Goal: Obtain resource: Obtain resource

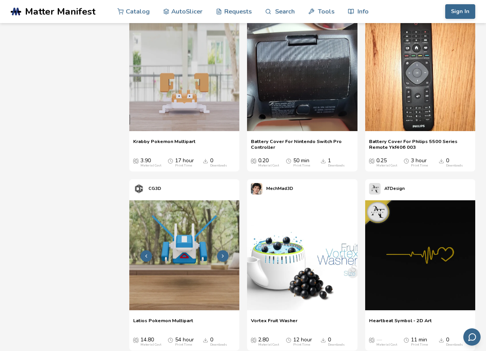
scroll to position [385, 0]
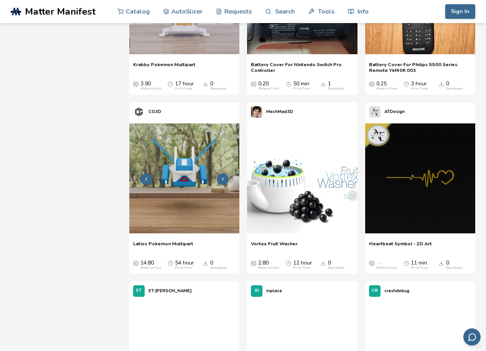
click at [183, 187] on img at bounding box center [184, 179] width 110 height 110
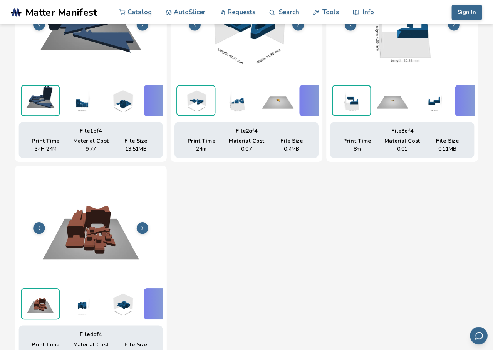
scroll to position [228, 0]
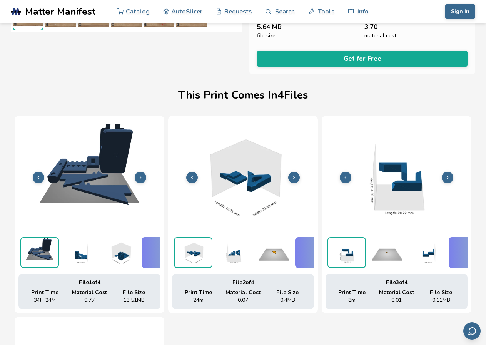
click at [129, 132] on img at bounding box center [89, 177] width 142 height 107
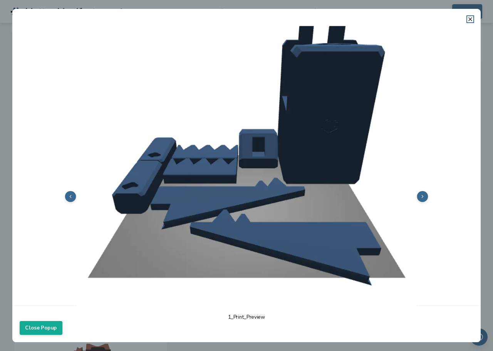
click at [412, 199] on img at bounding box center [246, 196] width 453 height 340
click at [420, 194] on icon at bounding box center [422, 196] width 5 height 5
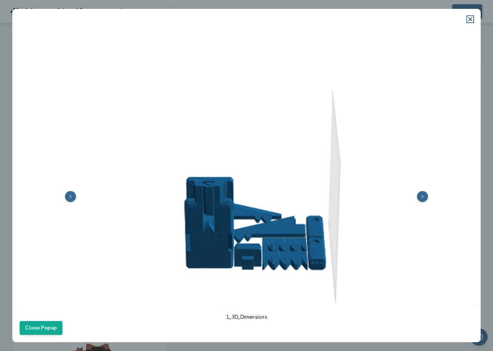
click at [420, 194] on icon at bounding box center [422, 196] width 5 height 5
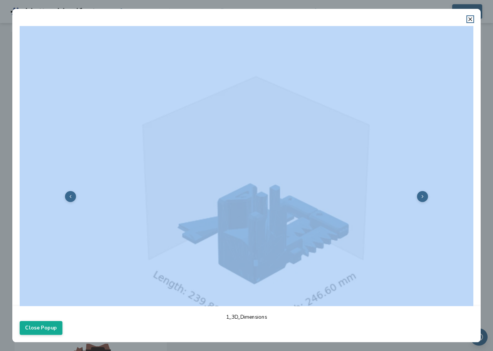
click at [420, 194] on icon at bounding box center [422, 196] width 5 height 5
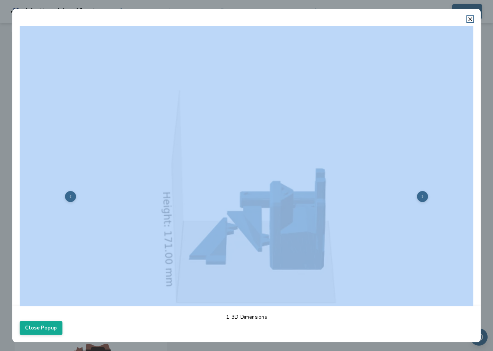
click at [420, 194] on icon at bounding box center [422, 196] width 5 height 5
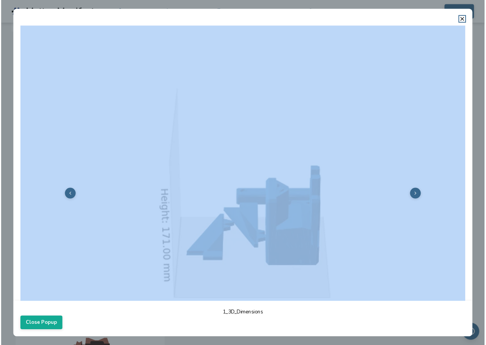
scroll to position [0, 0]
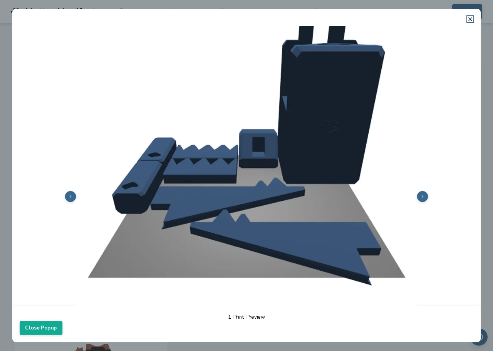
click at [473, 17] on header at bounding box center [246, 15] width 468 height 13
click at [12, 323] on dialog "1_Print_Preview Close Popup" at bounding box center [246, 176] width 468 height 334
click at [469, 19] on icon at bounding box center [470, 19] width 6 height 6
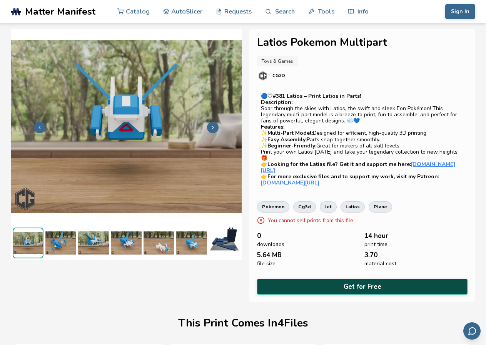
click at [341, 279] on button "Get for Free" at bounding box center [362, 287] width 211 height 16
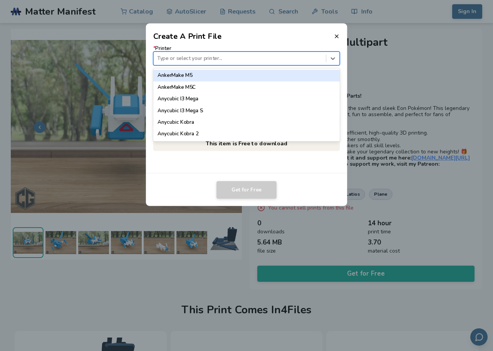
click at [224, 55] on div at bounding box center [239, 58] width 165 height 7
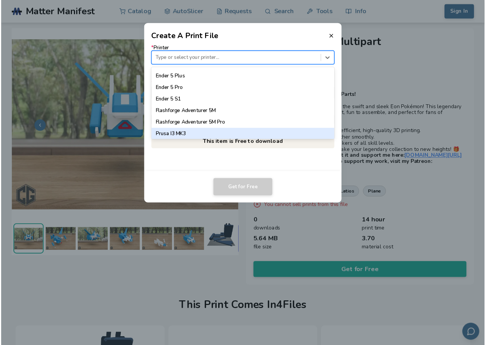
scroll to position [717, 0]
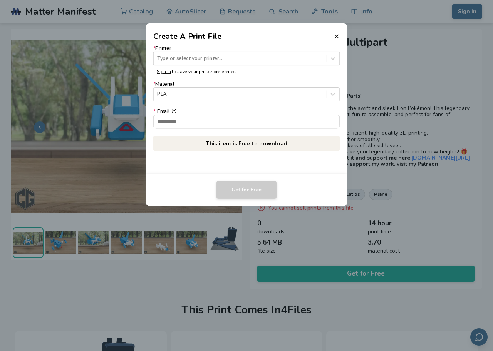
click at [392, 93] on dialog "Create A Print File * Printer Type or select your printer... Sign in to save yo…" at bounding box center [246, 176] width 468 height 334
click at [339, 38] on icon at bounding box center [336, 36] width 6 height 6
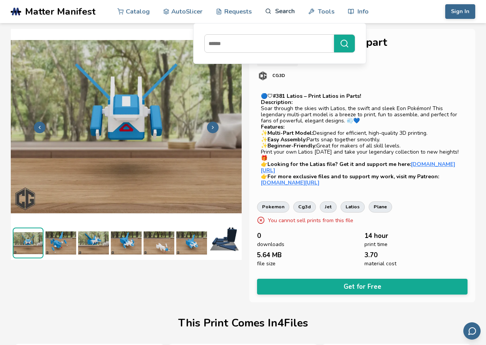
click at [270, 10] on icon at bounding box center [268, 11] width 7 height 7
click at [271, 17] on link "Search" at bounding box center [279, 11] width 29 height 23
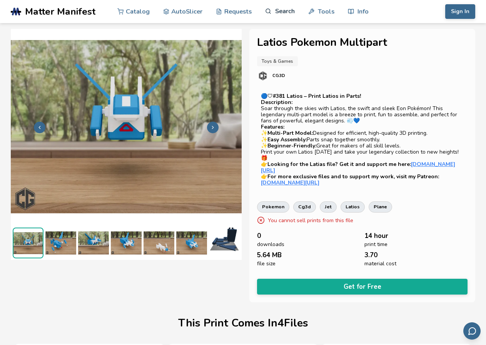
click at [273, 10] on link "Search" at bounding box center [279, 11] width 29 height 23
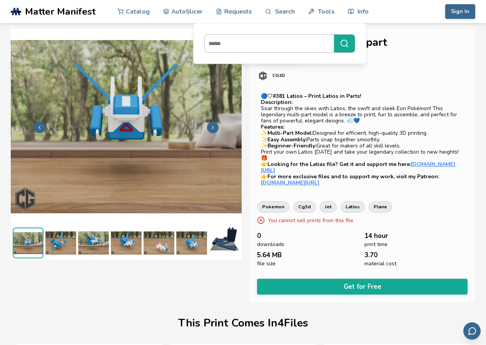
click at [239, 45] on input at bounding box center [267, 44] width 125 height 14
type input "********"
click at [334, 35] on button "********" at bounding box center [344, 44] width 21 height 18
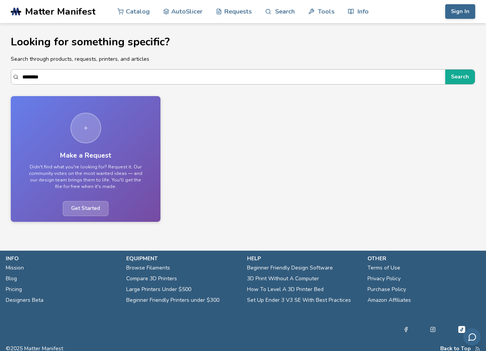
click at [28, 75] on input "********" at bounding box center [231, 77] width 419 height 14
click at [45, 74] on input "********" at bounding box center [231, 77] width 419 height 14
click at [30, 79] on input "********" at bounding box center [231, 77] width 419 height 14
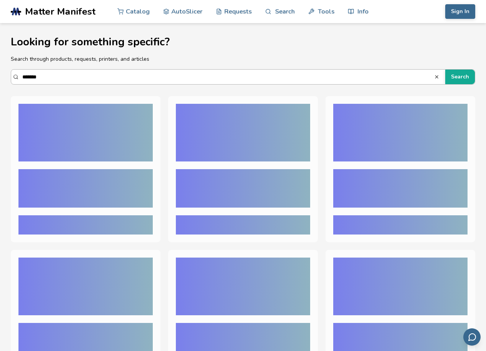
type input "********"
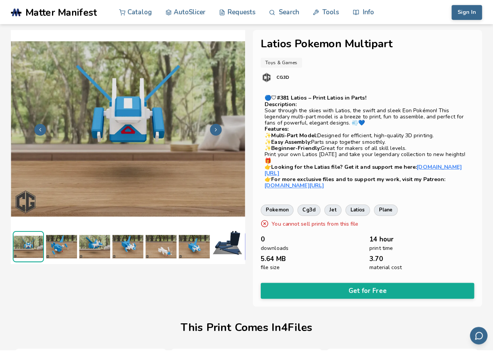
scroll to position [38, 0]
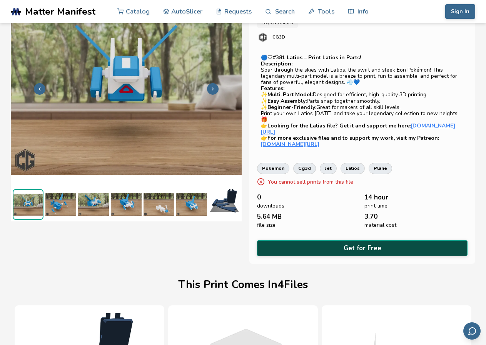
click at [349, 245] on button "Get for Free" at bounding box center [362, 248] width 211 height 16
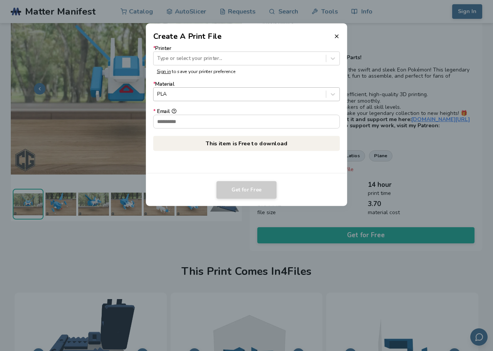
click at [178, 92] on div at bounding box center [239, 94] width 165 height 7
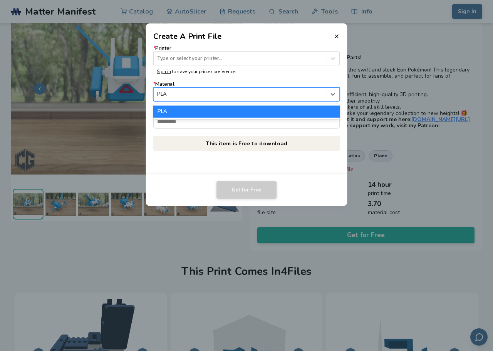
drag, startPoint x: 178, startPoint y: 92, endPoint x: 178, endPoint y: 82, distance: 10.4
click at [178, 93] on div at bounding box center [239, 94] width 165 height 7
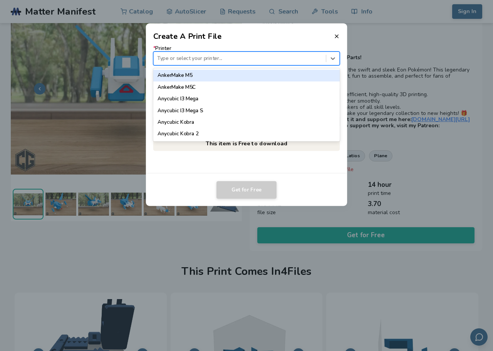
click at [184, 59] on div at bounding box center [239, 58] width 165 height 7
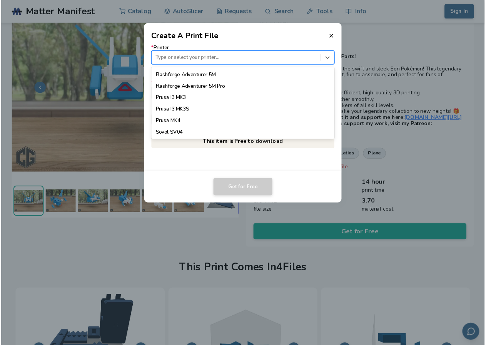
scroll to position [717, 0]
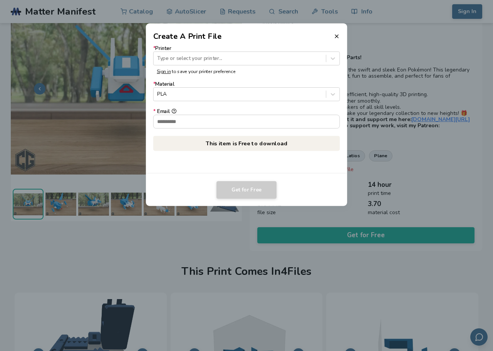
click at [338, 32] on header "Create A Print File" at bounding box center [246, 32] width 201 height 18
drag, startPoint x: 192, startPoint y: 119, endPoint x: 380, endPoint y: 79, distance: 192.4
click at [196, 119] on input "* Email" at bounding box center [247, 121] width 186 height 13
click at [335, 41] on header "Create A Print File" at bounding box center [246, 32] width 201 height 18
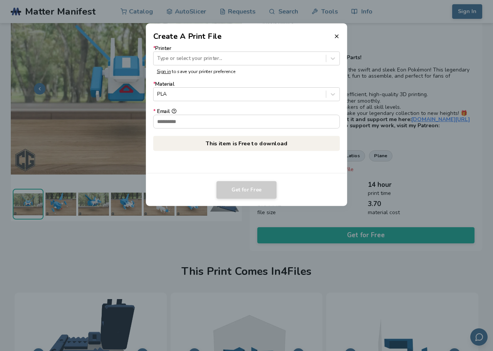
click at [333, 35] on header "Create A Print File" at bounding box center [246, 32] width 201 height 18
click at [334, 35] on icon at bounding box center [336, 36] width 6 height 6
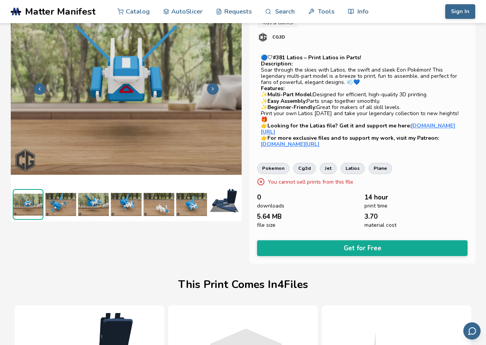
scroll to position [0, 0]
